Goal: Task Accomplishment & Management: Manage account settings

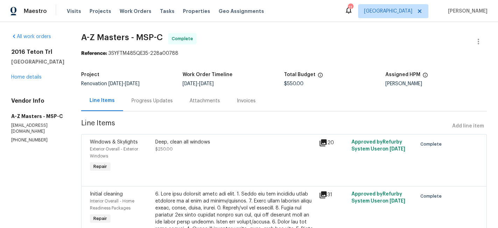
scroll to position [106, 0]
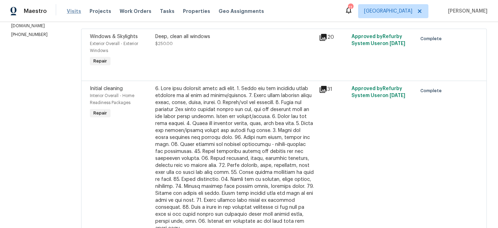
click at [70, 11] on span "Visits" at bounding box center [74, 11] width 14 height 7
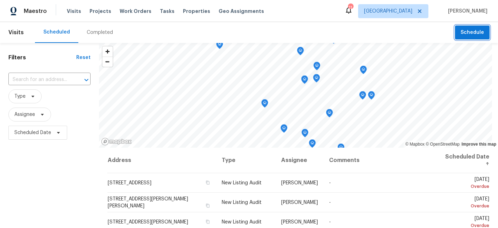
click at [464, 37] on button "Schedule" at bounding box center [472, 33] width 35 height 14
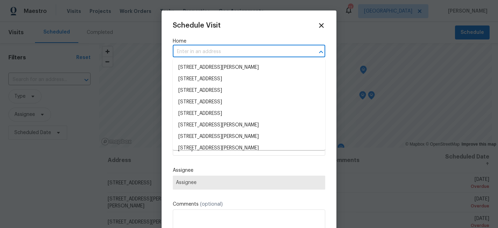
click at [222, 55] on input "text" at bounding box center [239, 51] width 133 height 11
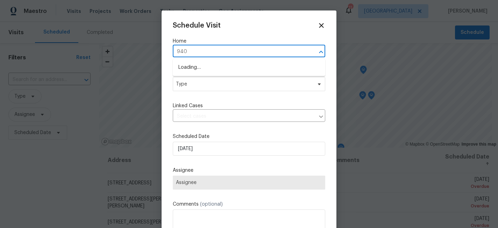
type input "9405"
click at [209, 67] on li "[STREET_ADDRESS]" at bounding box center [249, 68] width 152 height 12
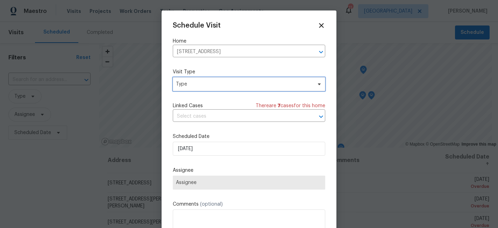
click at [194, 84] on span "Type" at bounding box center [244, 84] width 136 height 7
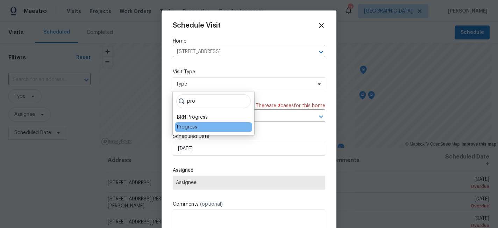
type input "pro"
click at [189, 125] on div "Progress" at bounding box center [187, 127] width 20 height 7
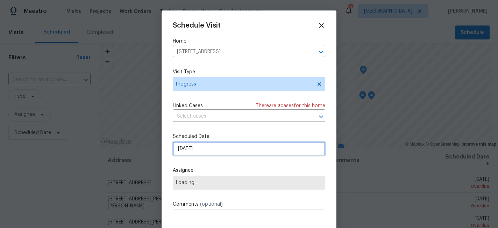
click at [196, 146] on input "[DATE]" at bounding box center [249, 149] width 152 height 14
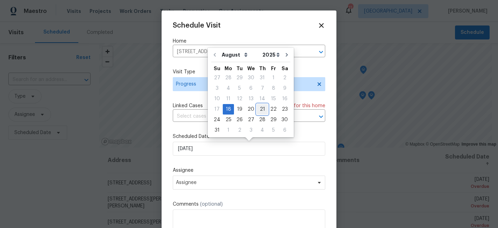
click at [258, 110] on div "21" at bounding box center [261, 109] width 11 height 10
type input "[DATE]"
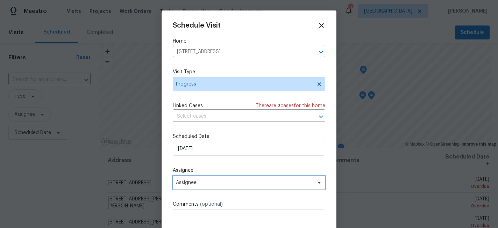
click at [205, 182] on span "Assignee" at bounding box center [244, 183] width 137 height 6
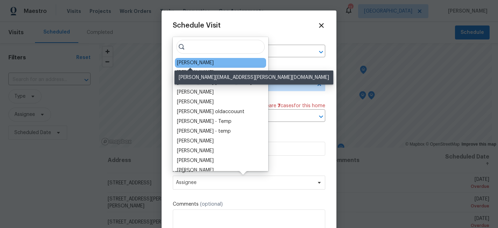
click at [186, 62] on div "[PERSON_NAME]" at bounding box center [195, 62] width 37 height 7
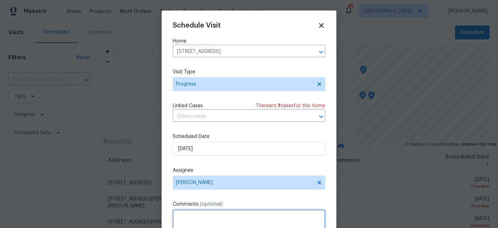
click at [195, 220] on textarea at bounding box center [249, 224] width 152 height 28
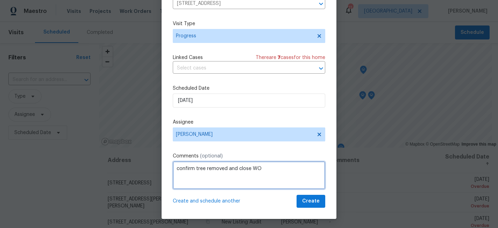
scroll to position [37, 0]
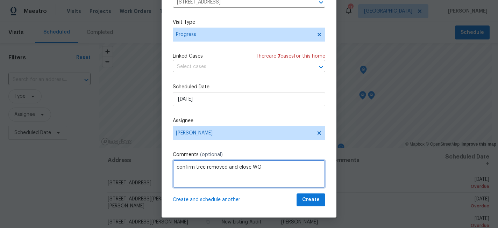
type textarea "confirm tree removed and close WO"
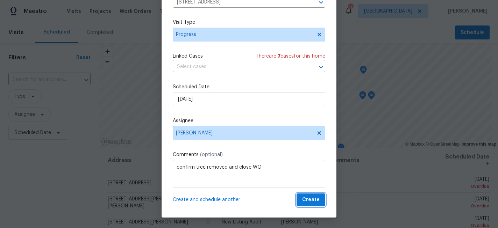
click at [310, 198] on span "Create" at bounding box center [310, 200] width 17 height 9
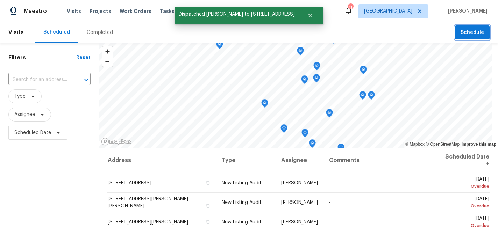
scroll to position [0, 0]
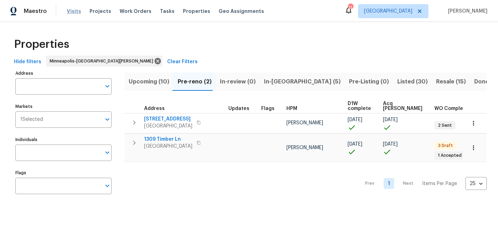
click at [75, 13] on span "Visits" at bounding box center [74, 11] width 14 height 7
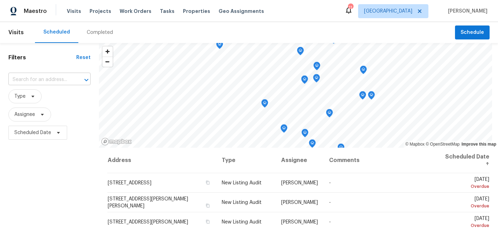
click at [46, 81] on input "text" at bounding box center [39, 79] width 63 height 11
type input "2016"
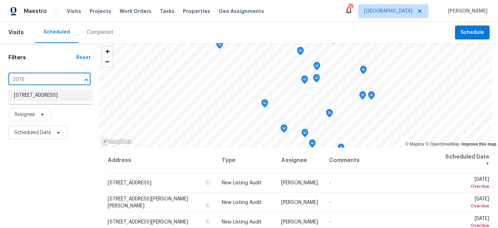
click at [53, 92] on li "[STREET_ADDRESS]" at bounding box center [50, 96] width 84 height 12
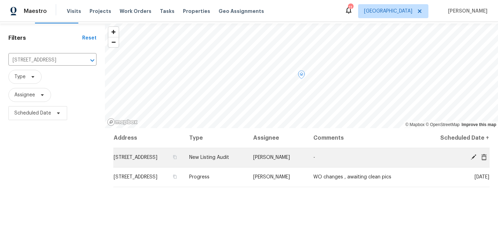
scroll to position [22, 0]
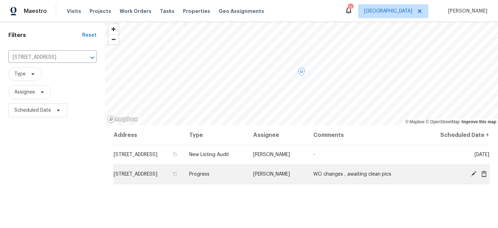
click at [473, 175] on icon at bounding box center [473, 174] width 6 height 6
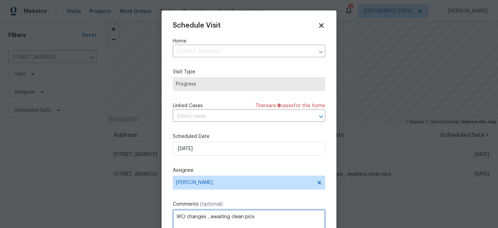
drag, startPoint x: 265, startPoint y: 217, endPoint x: 206, endPoint y: 218, distance: 58.7
click at [206, 218] on textarea "WO changes , awaiting clean pics" at bounding box center [249, 224] width 152 height 28
type textarea "WO changes"
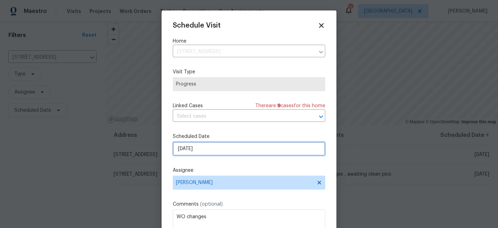
click at [224, 153] on input "[DATE]" at bounding box center [249, 149] width 152 height 14
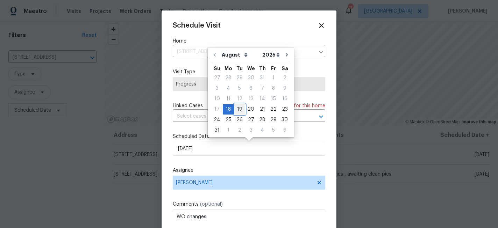
click at [237, 109] on div "19" at bounding box center [239, 109] width 11 height 10
type input "[DATE]"
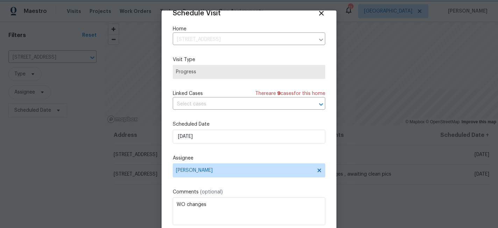
scroll to position [37, 0]
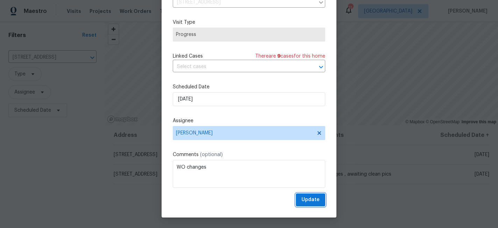
click at [313, 198] on span "Update" at bounding box center [310, 200] width 18 height 9
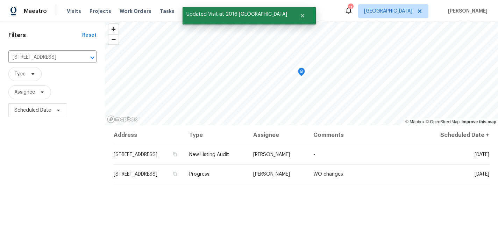
scroll to position [0, 0]
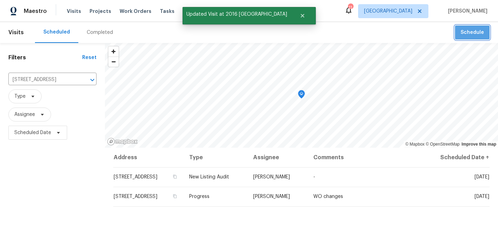
click at [479, 30] on span "Schedule" at bounding box center [471, 32] width 23 height 9
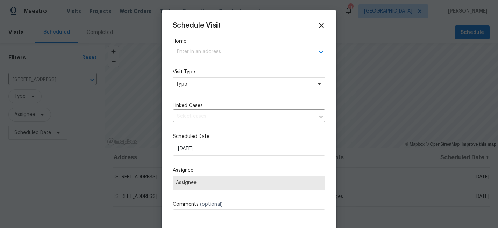
click at [203, 51] on input "text" at bounding box center [239, 51] width 133 height 11
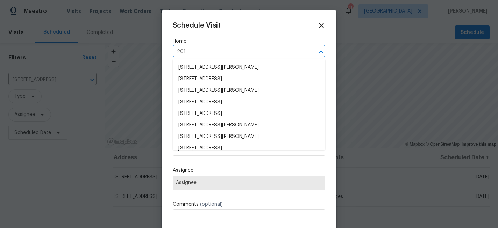
type input "2016"
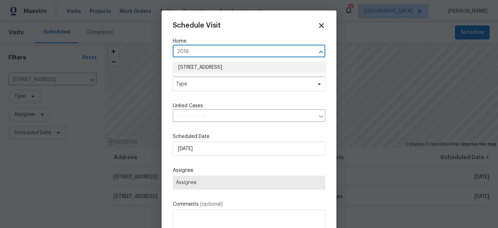
click at [216, 66] on li "[STREET_ADDRESS]" at bounding box center [249, 68] width 152 height 12
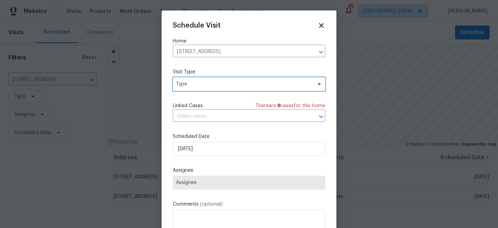
click at [210, 86] on span "Type" at bounding box center [244, 84] width 136 height 7
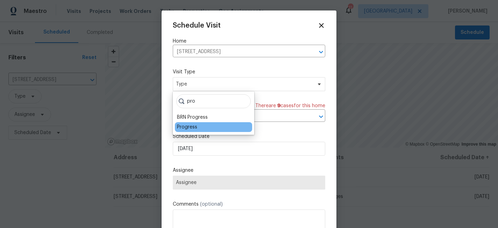
type input "pro"
click at [188, 127] on div "Progress" at bounding box center [187, 127] width 20 height 7
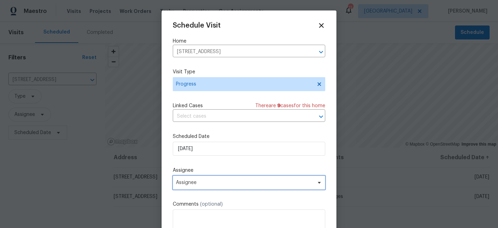
click at [213, 183] on span "Assignee" at bounding box center [244, 183] width 137 height 6
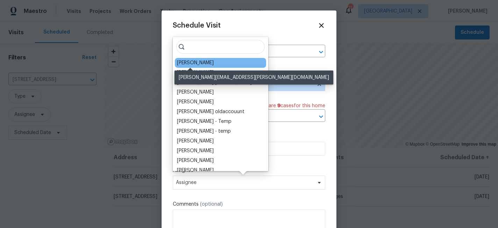
click at [198, 65] on div "[PERSON_NAME]" at bounding box center [195, 62] width 37 height 7
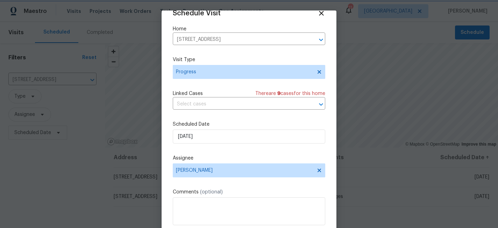
scroll to position [37, 0]
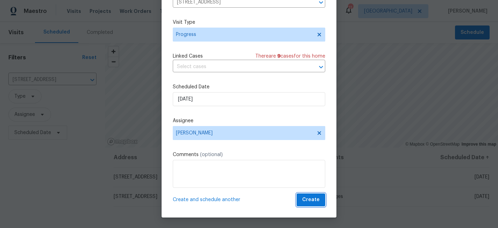
click at [312, 203] on span "Create" at bounding box center [310, 200] width 17 height 9
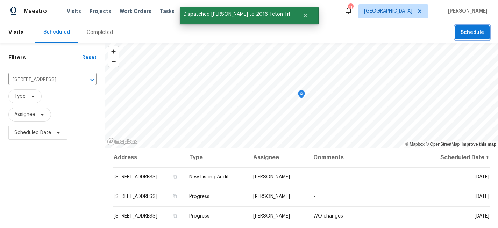
scroll to position [0, 0]
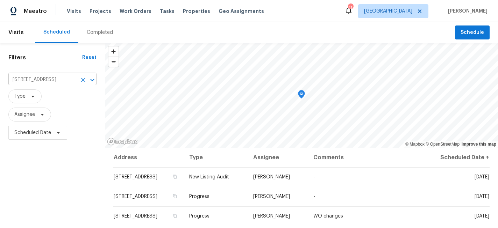
click at [45, 75] on input "[STREET_ADDRESS]" at bounding box center [42, 79] width 68 height 11
type input "3802"
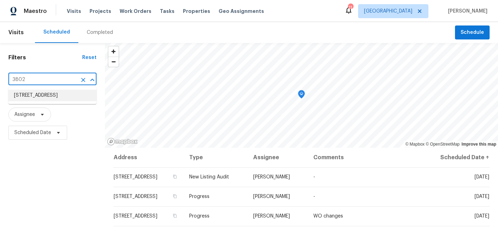
click at [42, 97] on li "[STREET_ADDRESS]" at bounding box center [52, 96] width 88 height 12
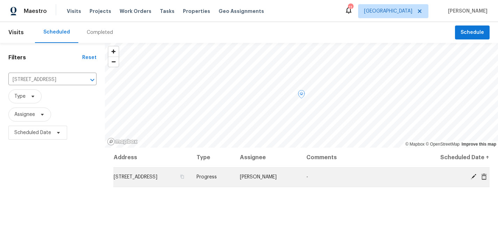
click at [472, 175] on icon at bounding box center [473, 177] width 6 height 6
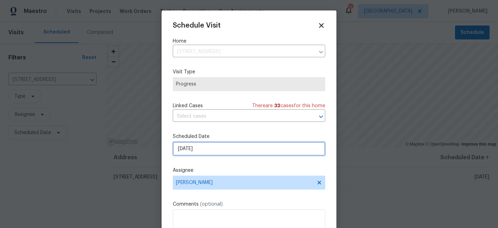
click at [215, 150] on input "[DATE]" at bounding box center [249, 149] width 152 height 14
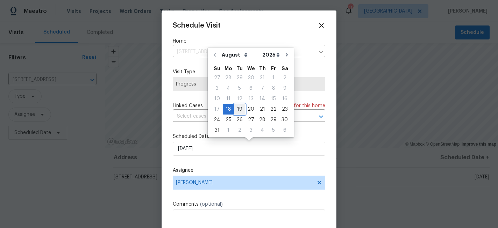
click at [239, 108] on div "19" at bounding box center [239, 109] width 11 height 10
type input "[DATE]"
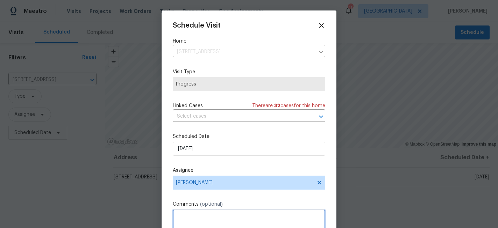
click at [197, 216] on textarea at bounding box center [249, 224] width 152 height 28
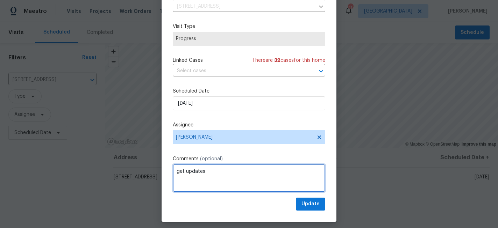
scroll to position [37, 0]
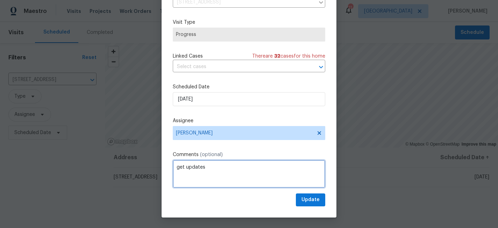
type textarea "get updates"
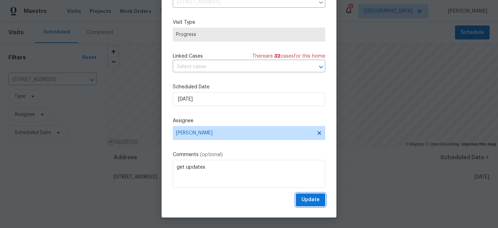
click at [324, 203] on button "Update" at bounding box center [310, 200] width 29 height 13
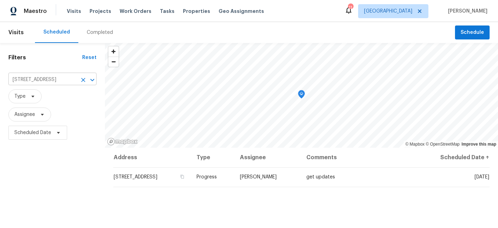
click at [51, 77] on input "[STREET_ADDRESS]" at bounding box center [42, 79] width 68 height 11
type input "1309"
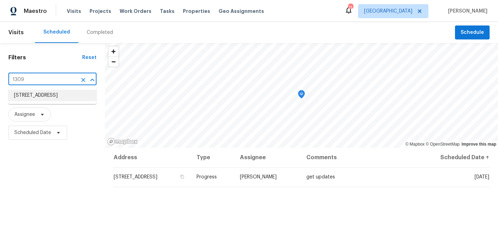
click at [47, 94] on li "[STREET_ADDRESS]" at bounding box center [52, 96] width 88 height 12
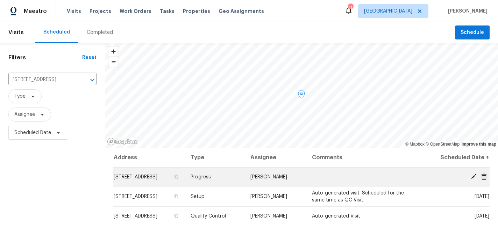
click at [474, 175] on icon at bounding box center [473, 177] width 6 height 6
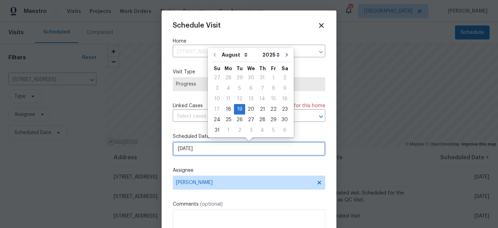
click at [224, 153] on input "[DATE]" at bounding box center [249, 149] width 152 height 14
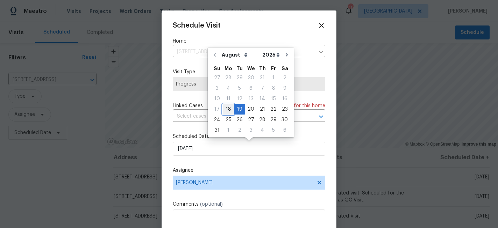
click at [228, 109] on div "18" at bounding box center [228, 109] width 11 height 10
type input "[DATE]"
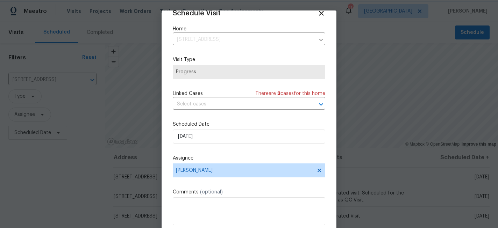
scroll to position [37, 0]
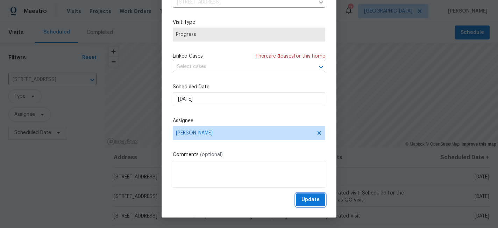
click at [310, 201] on span "Update" at bounding box center [310, 200] width 18 height 9
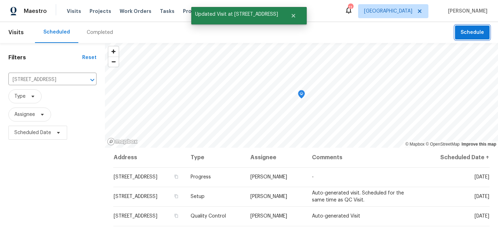
click at [466, 35] on span "Schedule" at bounding box center [471, 32] width 23 height 9
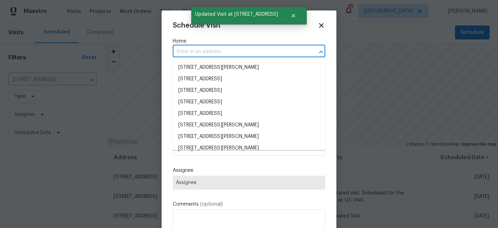
click at [208, 56] on input "text" at bounding box center [239, 51] width 133 height 11
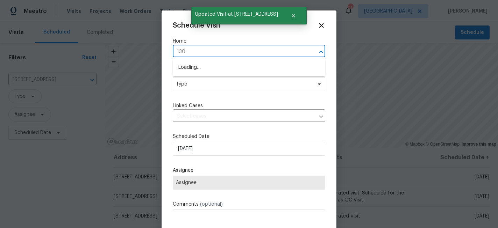
type input "1309"
click at [212, 68] on li "[STREET_ADDRESS]" at bounding box center [249, 68] width 152 height 12
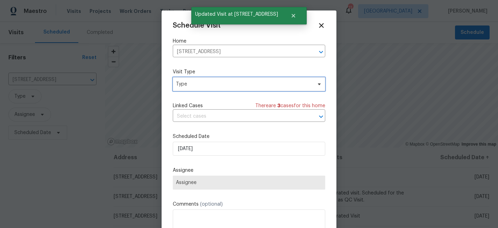
click at [210, 85] on span "Type" at bounding box center [244, 84] width 136 height 7
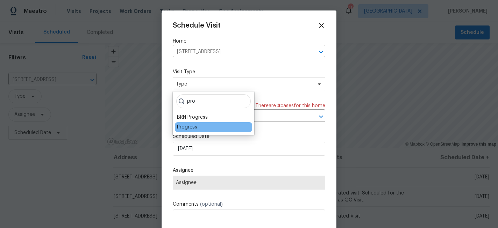
type input "pro"
click at [188, 125] on div "Progress" at bounding box center [187, 127] width 20 height 7
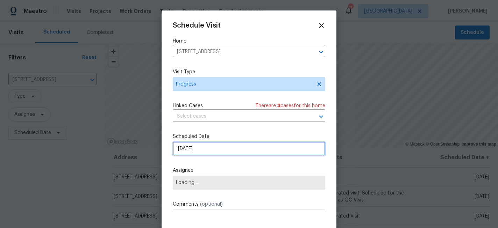
click at [189, 151] on input "[DATE]" at bounding box center [249, 149] width 152 height 14
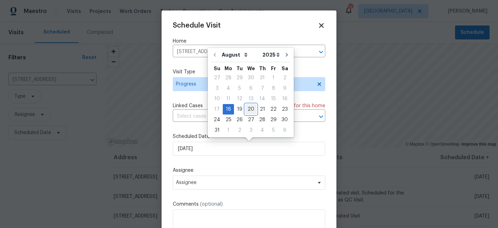
click at [251, 108] on div "20" at bounding box center [251, 109] width 12 height 10
type input "[DATE]"
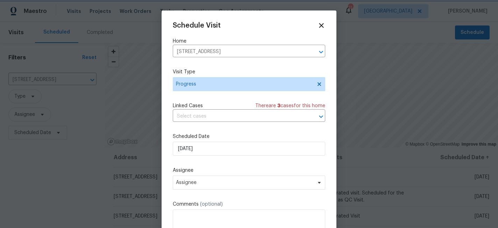
scroll to position [13, 0]
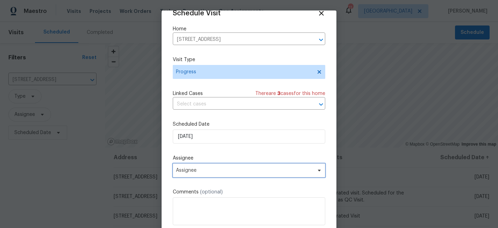
click at [221, 172] on span "Assignee" at bounding box center [244, 171] width 137 height 6
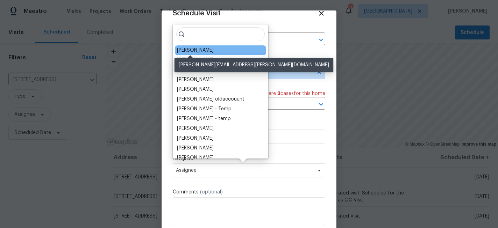
click at [190, 50] on div "[PERSON_NAME]" at bounding box center [195, 50] width 37 height 7
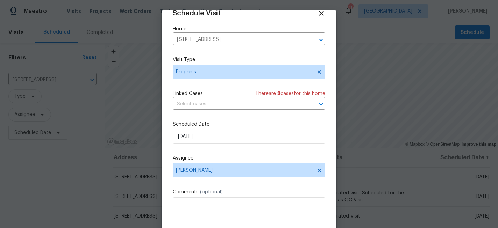
scroll to position [37, 0]
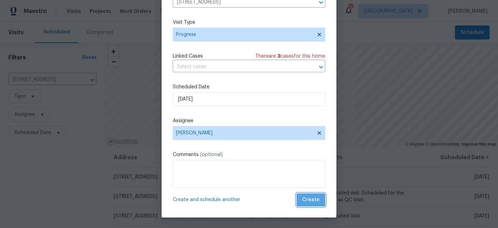
click at [310, 197] on span "Create" at bounding box center [310, 200] width 17 height 9
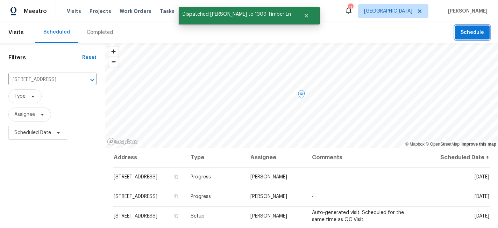
scroll to position [0, 0]
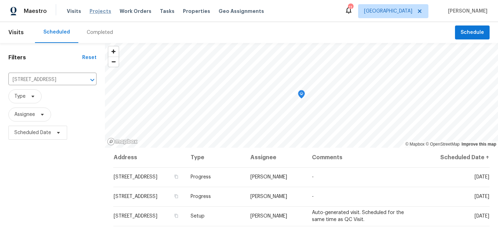
click at [101, 9] on span "Projects" at bounding box center [100, 11] width 22 height 7
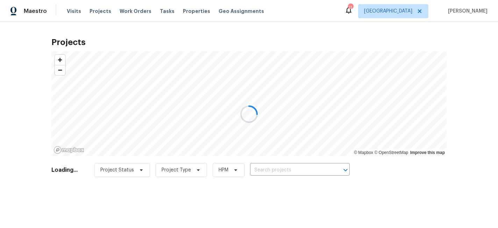
click at [302, 166] on div at bounding box center [249, 114] width 498 height 228
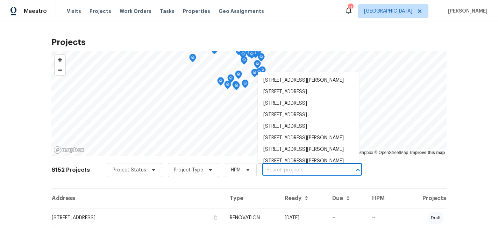
click at [302, 166] on input "text" at bounding box center [302, 170] width 80 height 11
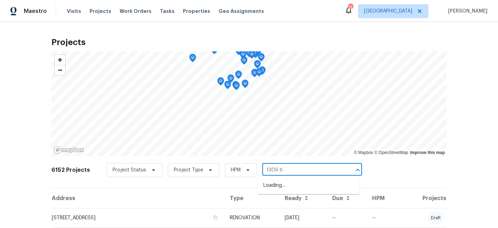
type input "1309 [PERSON_NAME]"
click at [302, 184] on li "[STREET_ADDRESS]" at bounding box center [309, 186] width 102 height 12
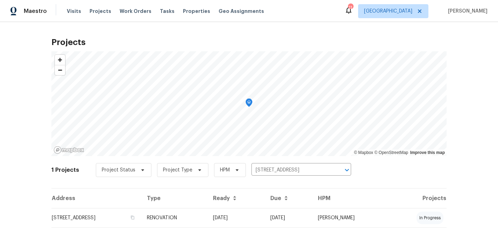
scroll to position [22, 0]
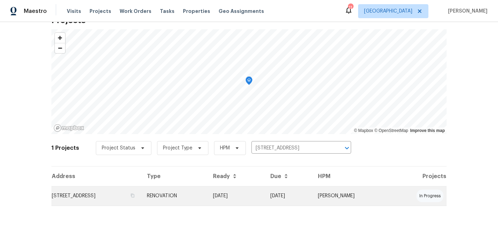
click at [96, 197] on td "[STREET_ADDRESS]" at bounding box center [96, 196] width 90 height 20
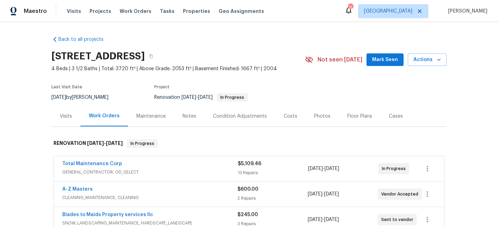
scroll to position [85, 0]
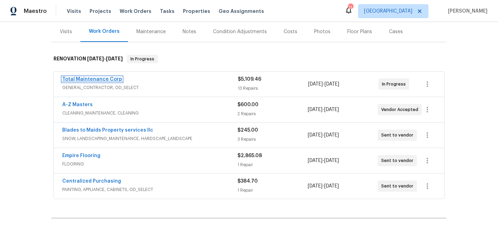
click at [81, 78] on link "Total Maintenance Corp" at bounding box center [92, 79] width 60 height 5
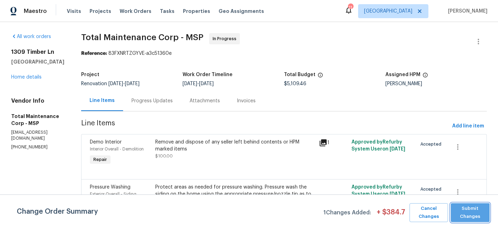
click at [476, 211] on span "Submit Changes" at bounding box center [470, 213] width 32 height 16
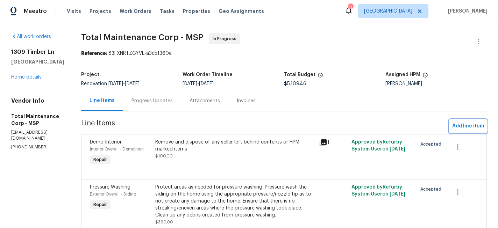
click at [469, 125] on span "Add line item" at bounding box center [468, 126] width 32 height 9
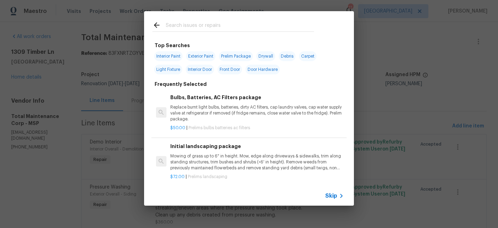
click at [195, 26] on input "text" at bounding box center [240, 26] width 148 height 10
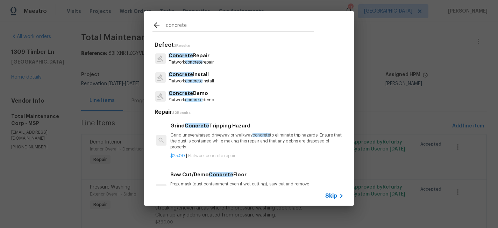
type input "concrete"
click at [195, 58] on p "Concrete Repair" at bounding box center [190, 55] width 45 height 7
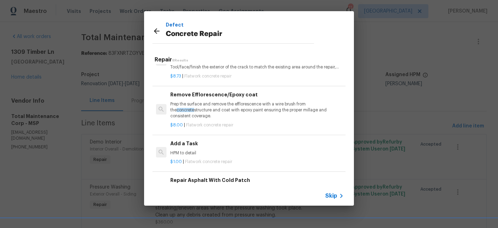
scroll to position [96, 0]
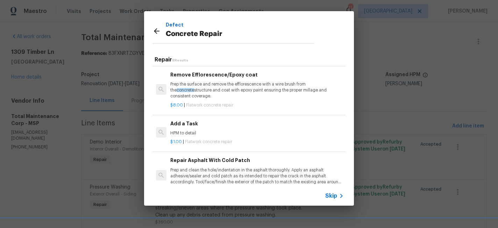
click at [195, 127] on h6 "Add a Task" at bounding box center [256, 124] width 173 height 8
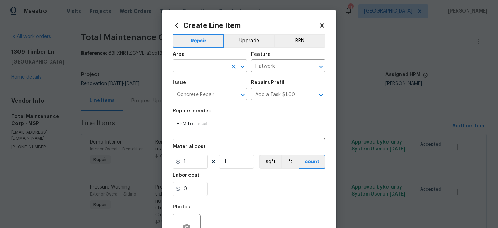
click at [187, 66] on input "text" at bounding box center [200, 66] width 55 height 11
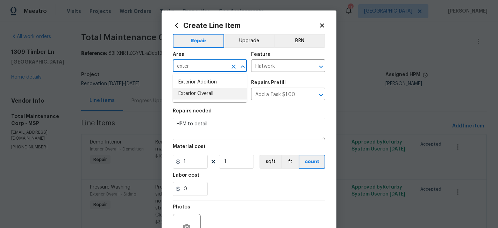
click at [203, 91] on li "Exterior Overall" at bounding box center [210, 94] width 74 height 12
type input "Exterior Overall"
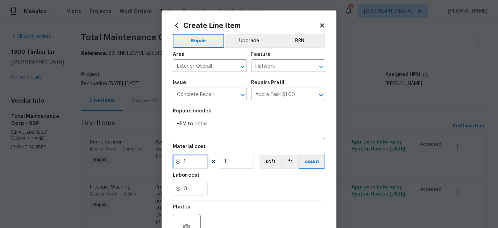
drag, startPoint x: 196, startPoint y: 161, endPoint x: 160, endPoint y: 161, distance: 36.0
click at [160, 161] on div "Create Line Item Repair Upgrade BRN Area Exterior Overall ​ Feature Flatwork ​ …" at bounding box center [249, 114] width 498 height 228
type input "40"
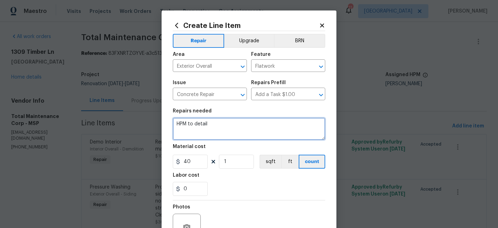
click at [194, 123] on textarea "HPM to detail" at bounding box center [249, 129] width 152 height 22
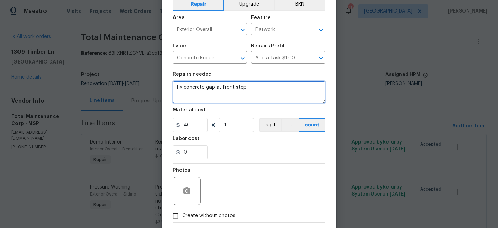
scroll to position [39, 0]
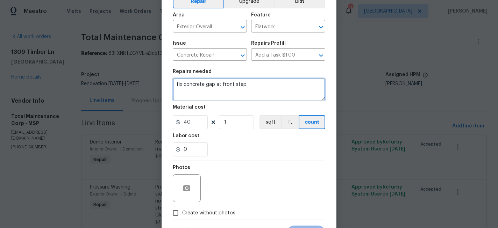
type textarea "fix concrete gap at front step"
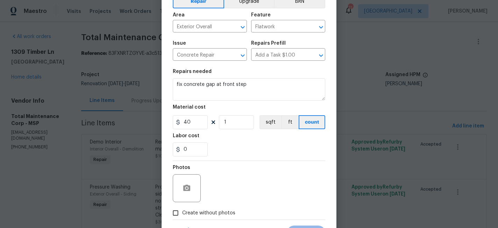
click at [204, 213] on span "Create without photos" at bounding box center [208, 213] width 53 height 7
click at [182, 213] on input "Create without photos" at bounding box center [175, 213] width 13 height 13
checkbox input "true"
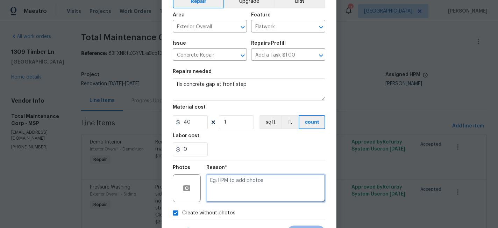
click at [224, 191] on textarea at bounding box center [265, 188] width 119 height 28
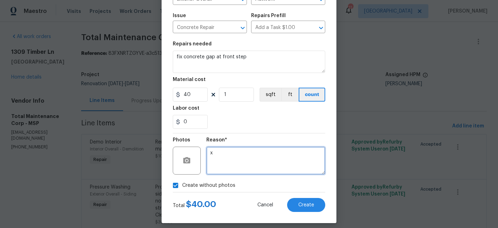
scroll to position [69, 0]
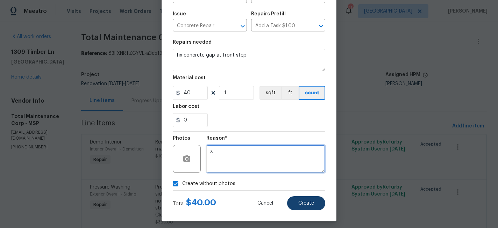
type textarea "x"
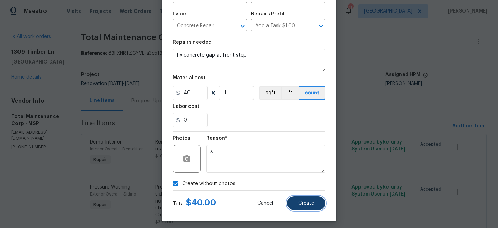
click at [300, 202] on span "Create" at bounding box center [306, 203] width 16 height 5
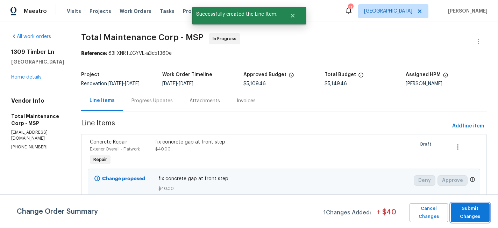
click at [476, 217] on span "Submit Changes" at bounding box center [470, 213] width 32 height 16
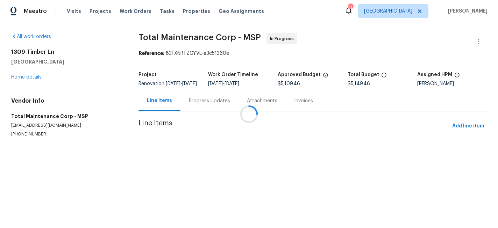
scroll to position [0, 0]
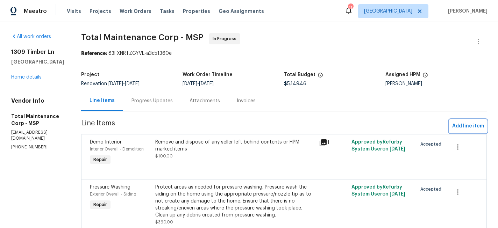
click at [457, 125] on span "Add line item" at bounding box center [468, 126] width 32 height 9
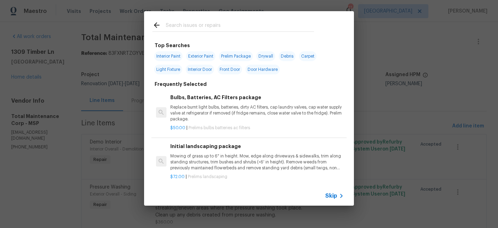
click at [191, 26] on input "text" at bounding box center [240, 26] width 148 height 10
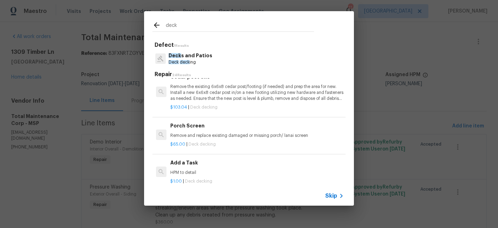
scroll to position [680, 0]
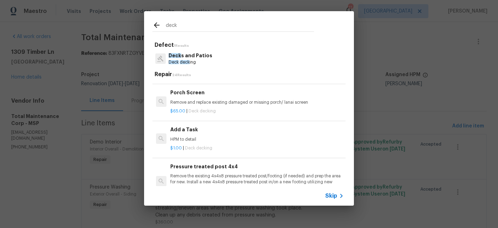
type input "deck"
click at [201, 147] on span "Deck decking" at bounding box center [198, 148] width 27 height 4
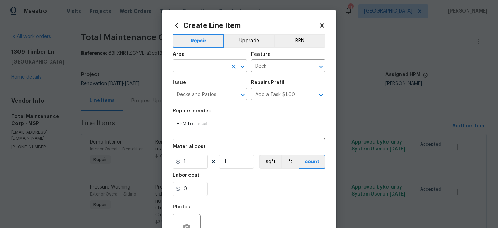
click at [188, 66] on input "text" at bounding box center [200, 66] width 55 height 11
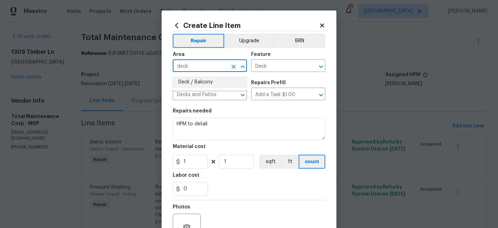
click at [191, 80] on li "Deck / Balcony" at bounding box center [210, 83] width 74 height 12
type input "Deck / Balcony"
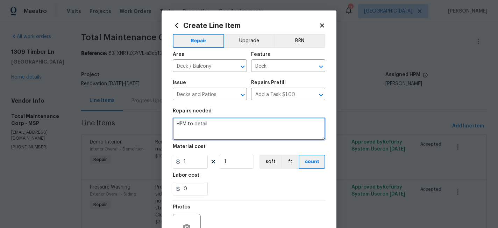
click at [216, 129] on textarea "HPM to detail" at bounding box center [249, 129] width 152 height 22
type textarea "repair loose deck corner board"
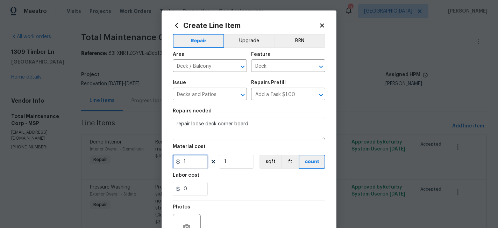
drag, startPoint x: 196, startPoint y: 158, endPoint x: 162, endPoint y: 158, distance: 34.2
click at [162, 158] on div "Create Line Item Repair Upgrade BRN Area Deck / Balcony ​ Feature Deck ​ Issue …" at bounding box center [248, 150] width 175 height 280
type input "40"
click at [213, 182] on div "0" at bounding box center [249, 189] width 152 height 14
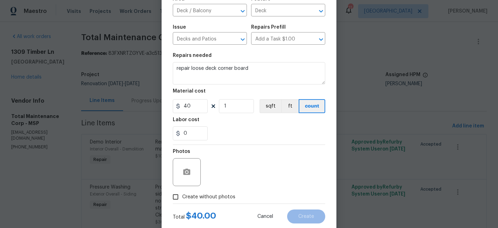
scroll to position [70, 0]
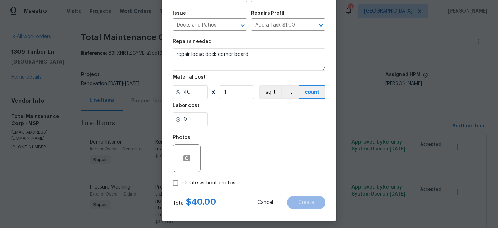
click at [197, 179] on label "Create without photos" at bounding box center [202, 182] width 66 height 13
click at [182, 179] on input "Create without photos" at bounding box center [175, 182] width 13 height 13
checkbox input "true"
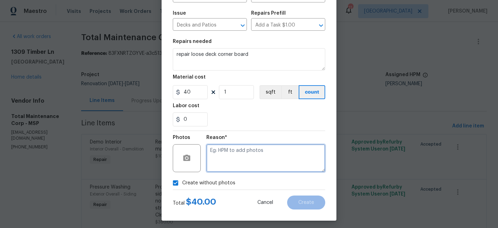
click at [222, 155] on textarea at bounding box center [265, 158] width 119 height 28
type textarea "x"
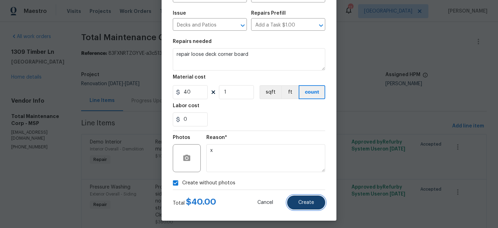
click at [306, 203] on span "Create" at bounding box center [306, 202] width 16 height 5
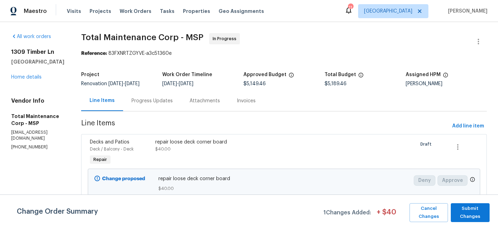
scroll to position [16, 0]
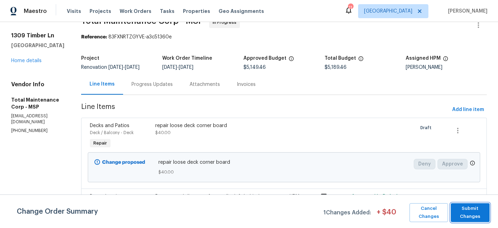
click at [477, 215] on span "Submit Changes" at bounding box center [470, 213] width 32 height 16
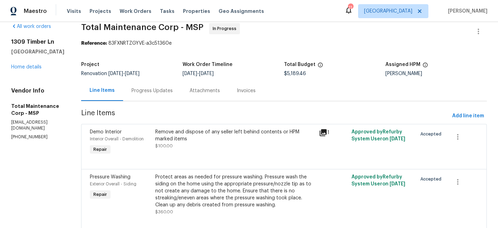
scroll to position [0, 0]
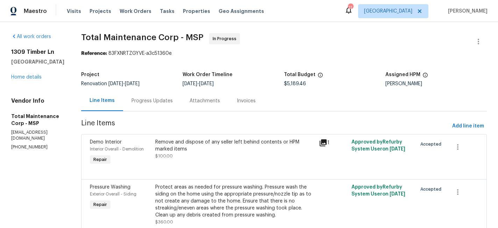
click at [42, 81] on div "[STREET_ADDRESS] Home details" at bounding box center [37, 65] width 53 height 32
click at [28, 80] on link "Home details" at bounding box center [26, 77] width 30 height 5
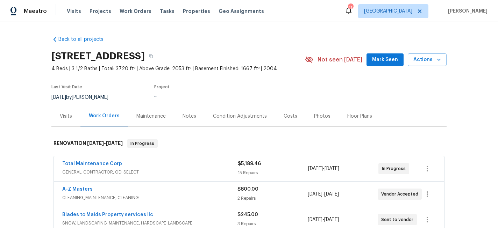
click at [189, 118] on div "Notes" at bounding box center [189, 116] width 14 height 7
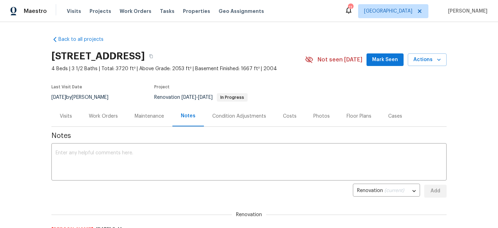
click at [108, 116] on div "Work Orders" at bounding box center [103, 116] width 29 height 7
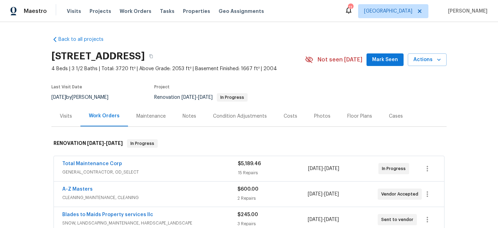
scroll to position [78, 0]
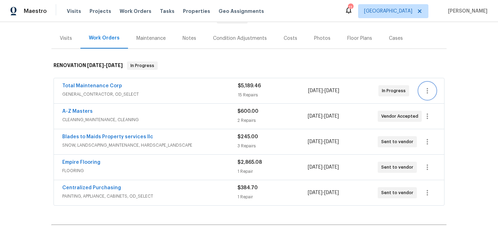
click at [429, 89] on icon "button" at bounding box center [427, 91] width 8 height 8
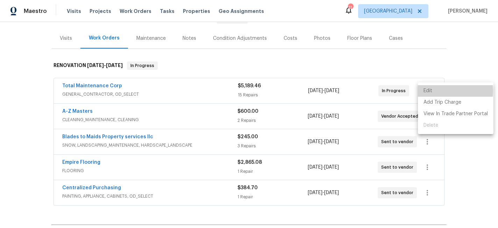
click at [429, 91] on li "Edit" at bounding box center [455, 91] width 75 height 12
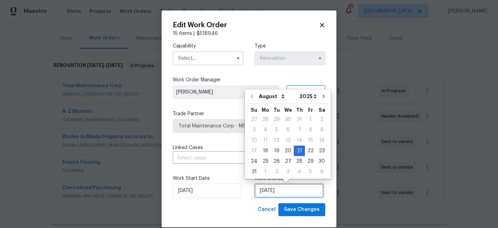
click at [272, 193] on input "[DATE]" at bounding box center [288, 191] width 69 height 14
click at [295, 152] on div "21" at bounding box center [299, 151] width 11 height 10
click at [320, 24] on icon at bounding box center [322, 25] width 6 height 6
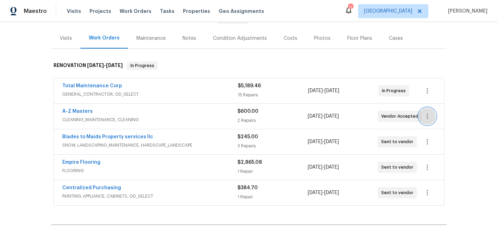
click at [426, 117] on icon "button" at bounding box center [427, 116] width 8 height 8
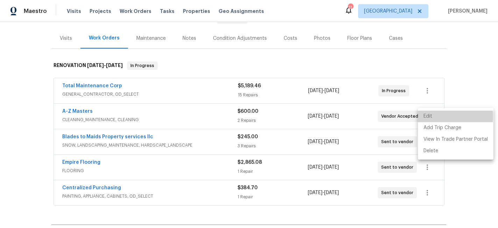
click at [426, 117] on li "Edit" at bounding box center [455, 117] width 75 height 12
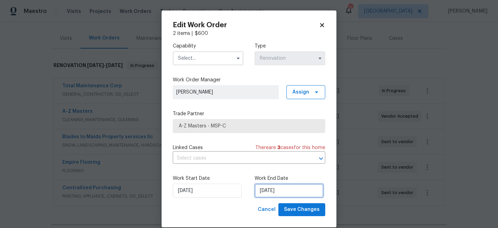
click at [288, 192] on input "[DATE]" at bounding box center [288, 191] width 69 height 14
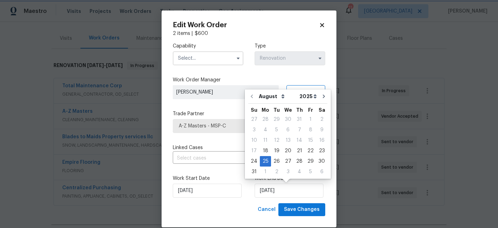
click at [321, 21] on div "Edit Work Order 2 items | $ 600 Capability Type Renovation Work Order Manager […" at bounding box center [248, 118] width 175 height 217
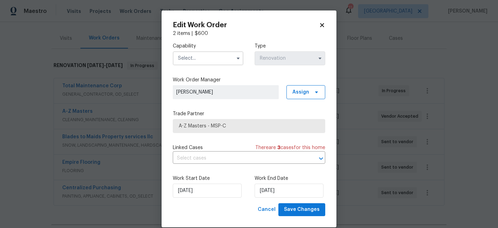
click at [321, 23] on icon at bounding box center [322, 25] width 6 height 6
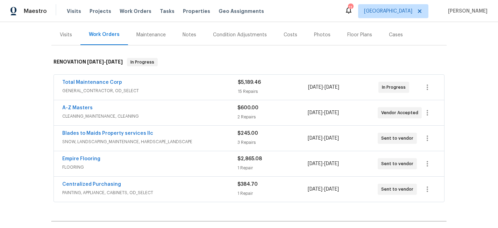
scroll to position [90, 0]
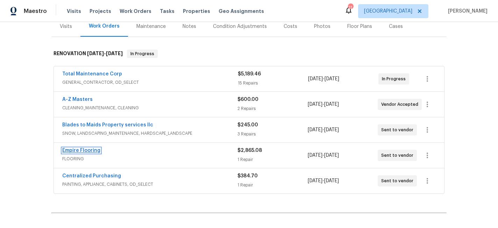
click at [91, 149] on link "Empire Flooring" at bounding box center [81, 150] width 38 height 5
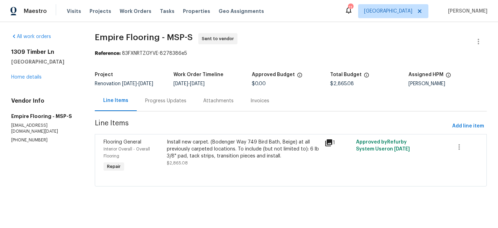
click at [162, 102] on div "Progress Updates" at bounding box center [165, 100] width 41 height 7
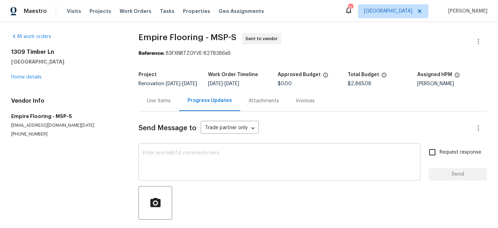
click at [167, 156] on textarea at bounding box center [279, 163] width 273 height 24
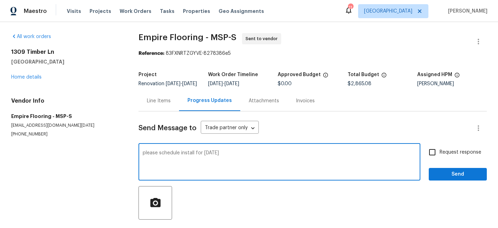
type textarea "please schedule install for [DATE]"
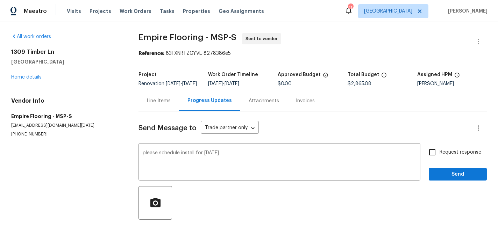
click at [441, 156] on span "Request response" at bounding box center [460, 152] width 42 height 7
click at [439, 159] on input "Request response" at bounding box center [432, 152] width 15 height 15
checkbox input "true"
click at [443, 176] on span "Send" at bounding box center [457, 174] width 47 height 9
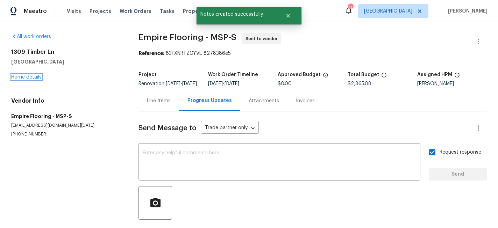
click at [29, 77] on link "Home details" at bounding box center [26, 77] width 30 height 5
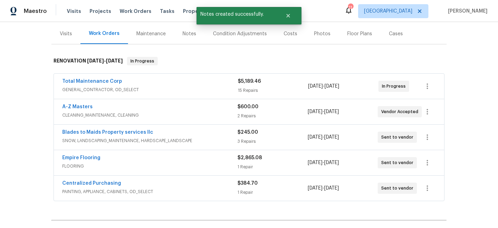
scroll to position [83, 0]
click at [79, 103] on span "A-Z Masters" at bounding box center [77, 106] width 30 height 7
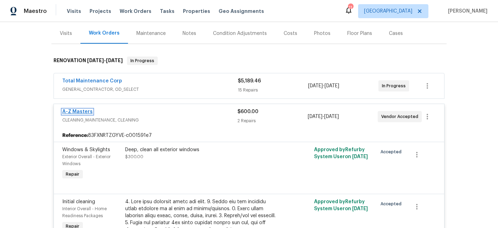
click at [83, 111] on link "A-Z Masters" at bounding box center [77, 111] width 30 height 5
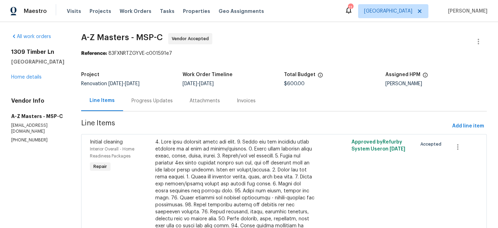
click at [138, 100] on div "Progress Updates" at bounding box center [151, 100] width 41 height 7
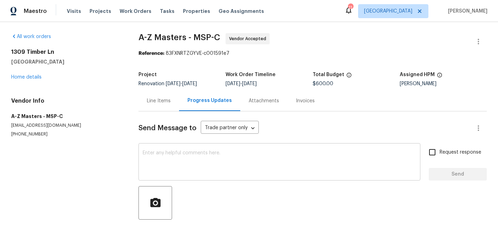
click at [203, 164] on textarea at bounding box center [279, 163] width 273 height 24
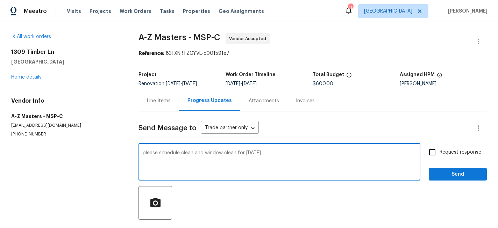
type textarea "please schedule clean and window clean for [DATE]"
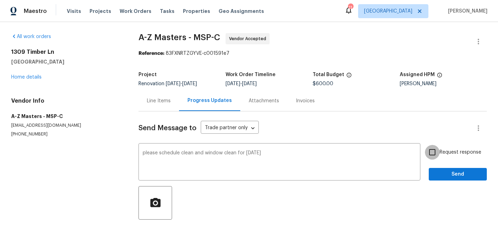
click at [437, 151] on input "Request response" at bounding box center [432, 152] width 15 height 15
checkbox input "true"
click at [450, 174] on span "Send" at bounding box center [457, 174] width 47 height 9
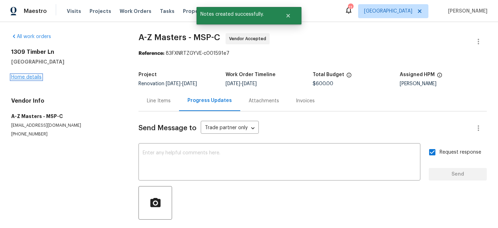
click at [30, 77] on link "Home details" at bounding box center [26, 77] width 30 height 5
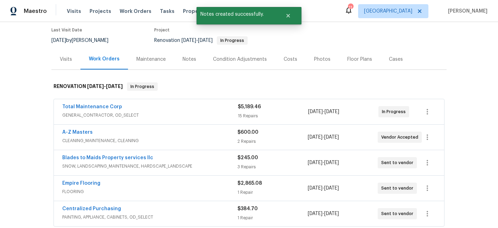
scroll to position [67, 0]
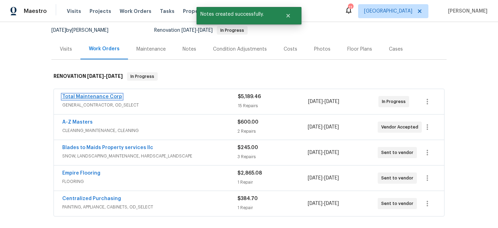
click at [93, 96] on link "Total Maintenance Corp" at bounding box center [92, 96] width 60 height 5
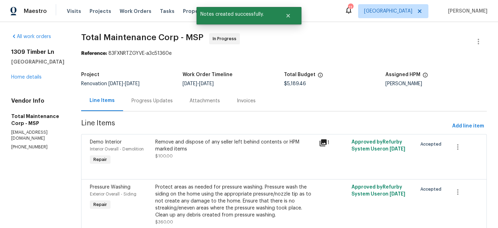
click at [139, 103] on div "Progress Updates" at bounding box center [151, 100] width 41 height 7
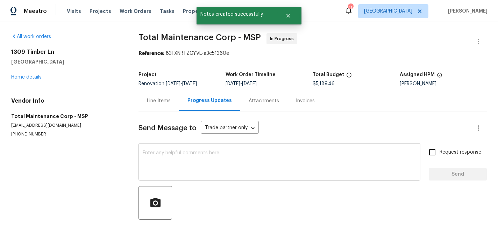
click at [175, 156] on textarea at bounding box center [279, 163] width 273 height 24
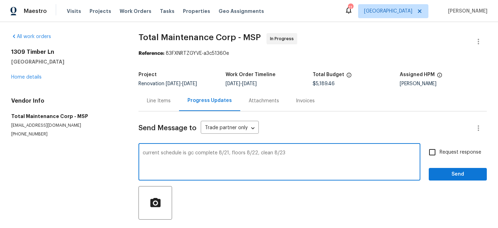
type textarea "current schedule is gc complete 8/21, floors 8/22, clean 8/23"
click at [436, 153] on input "Request response" at bounding box center [432, 152] width 15 height 15
checkbox input "true"
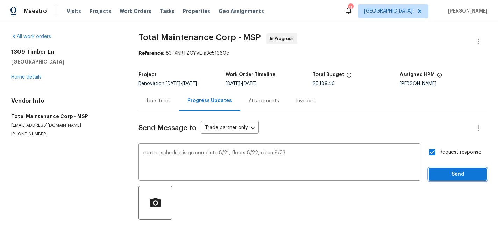
click at [444, 170] on span "Send" at bounding box center [457, 174] width 47 height 9
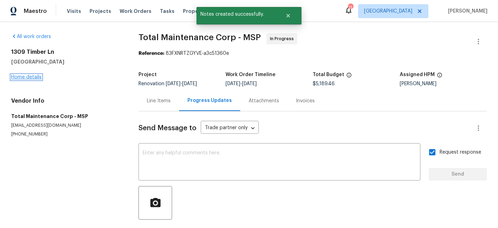
click at [29, 78] on link "Home details" at bounding box center [26, 77] width 30 height 5
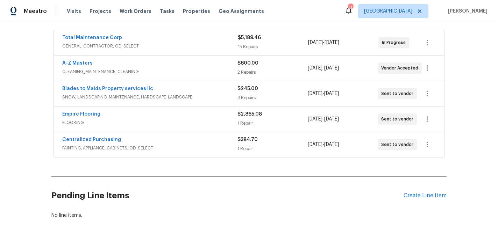
scroll to position [117, 0]
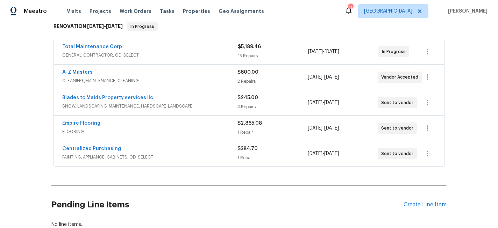
click at [72, 6] on div "Visits Projects Work Orders Tasks Properties Geo Assignments" at bounding box center [169, 11] width 205 height 14
click at [71, 8] on span "Visits" at bounding box center [74, 11] width 14 height 7
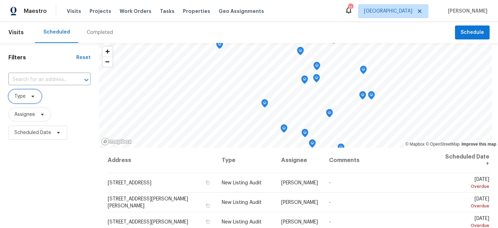
click at [31, 93] on span "Type" at bounding box center [24, 96] width 33 height 14
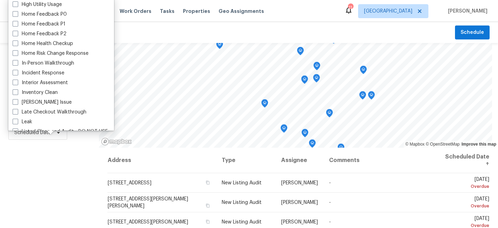
scroll to position [222, 0]
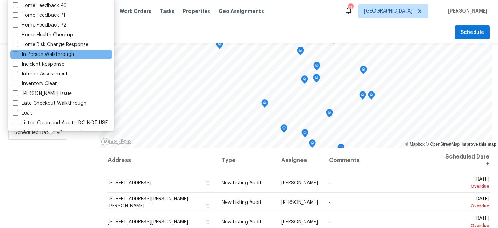
click at [19, 55] on label "In-Person Walkthrough" at bounding box center [44, 54] width 62 height 7
click at [17, 55] on input "In-Person Walkthrough" at bounding box center [15, 53] width 5 height 5
checkbox input "true"
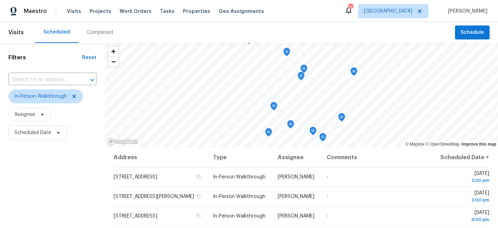
click at [45, 185] on div "Filters Reset ​ In-Person Walkthrough Assignee Scheduled Date" at bounding box center [52, 186] width 105 height 287
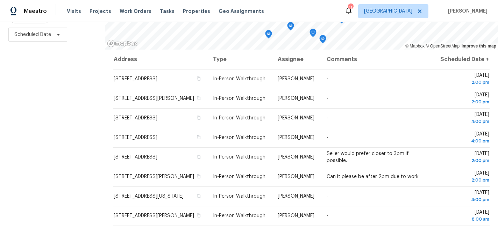
scroll to position [102, 0]
